Goal: Find specific page/section

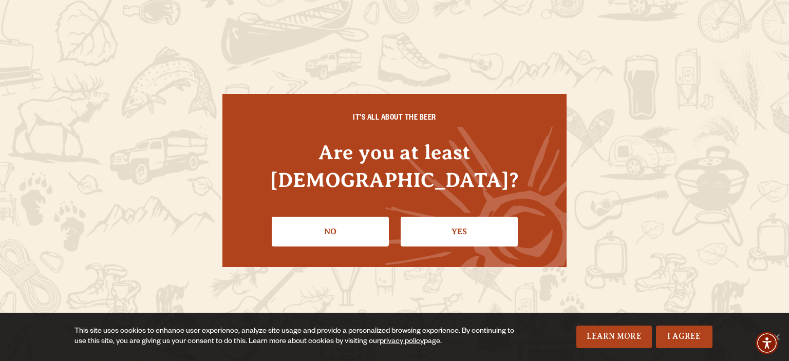
click at [457, 220] on link "Yes" at bounding box center [458, 232] width 117 height 30
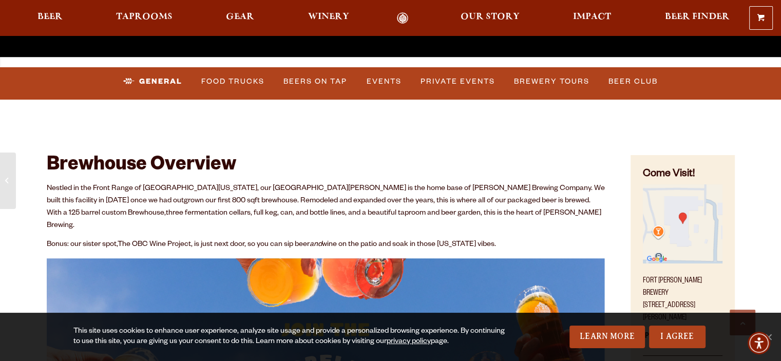
scroll to position [513, 0]
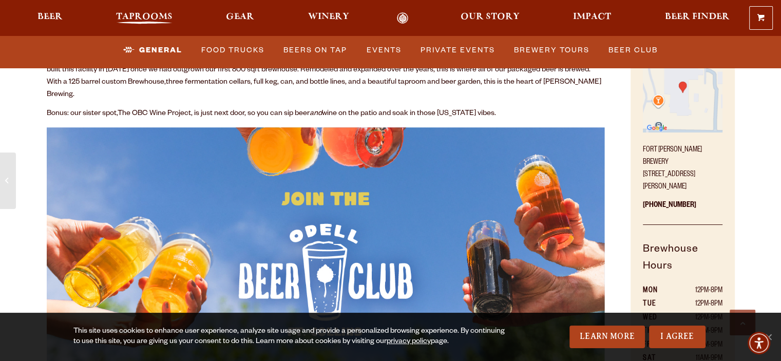
click at [156, 15] on span "Taprooms" at bounding box center [144, 17] width 56 height 8
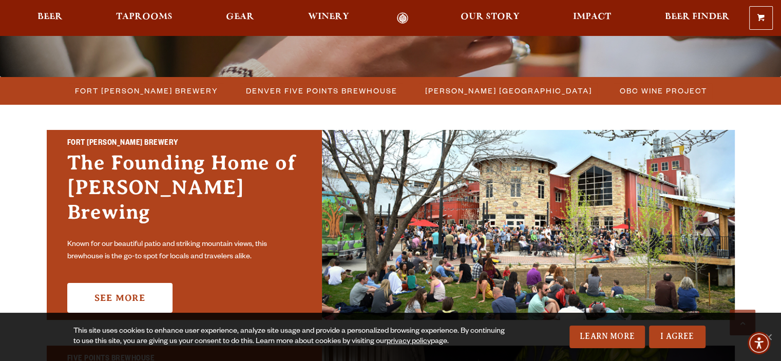
scroll to position [257, 0]
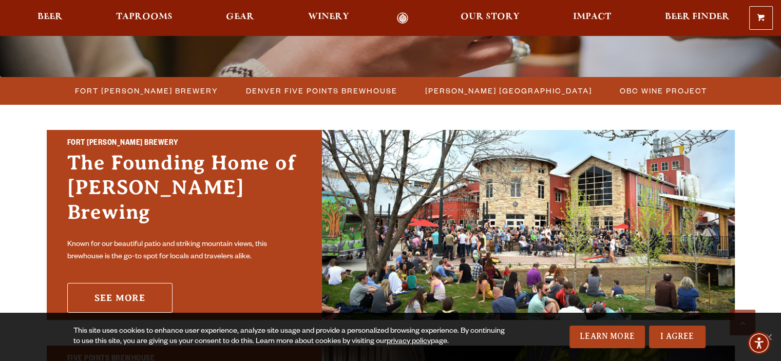
click at [136, 290] on link "See More" at bounding box center [119, 298] width 105 height 30
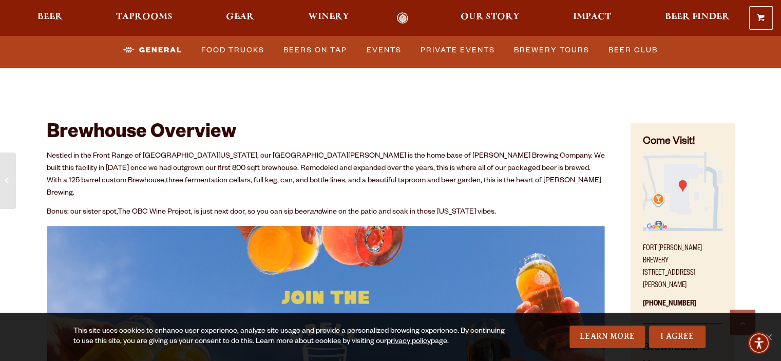
scroll to position [308, 0]
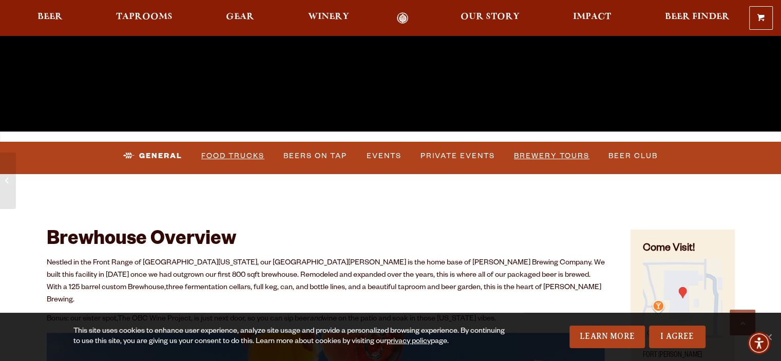
drag, startPoint x: 228, startPoint y: 155, endPoint x: 543, endPoint y: 155, distance: 314.7
click at [228, 154] on link "Food Trucks" at bounding box center [232, 156] width 71 height 24
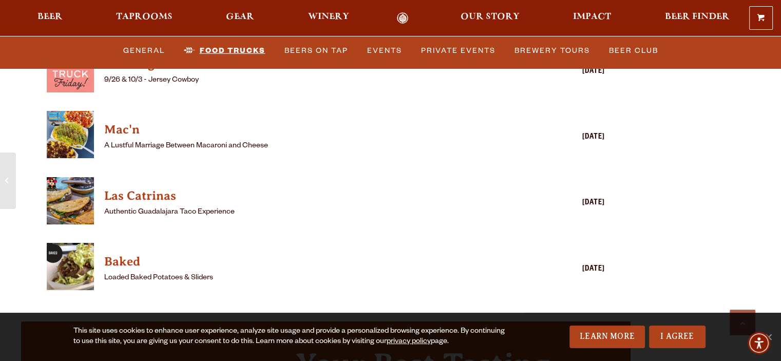
scroll to position [2875, 0]
